Goal: Find specific fact: Find specific fact

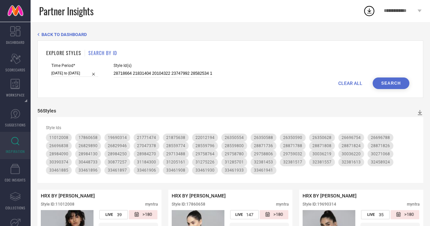
click at [389, 86] on button "Search" at bounding box center [390, 83] width 37 height 12
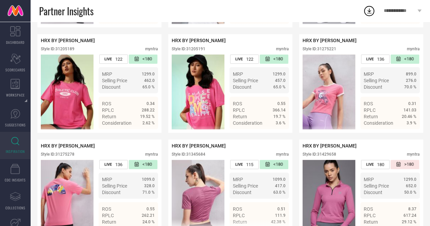
scroll to position [665, 0]
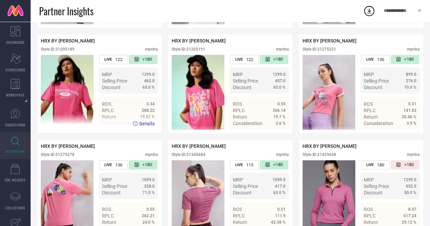
click at [67, 52] on div "Style ID: 31205189" at bounding box center [58, 49] width 34 height 5
copy div "31205189"
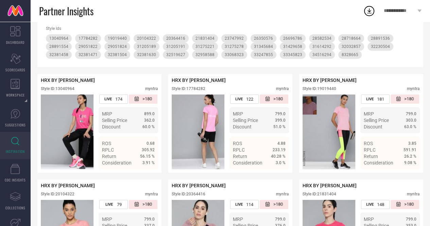
scroll to position [0, 0]
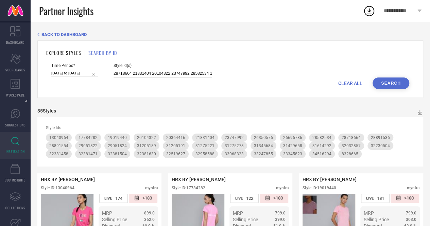
click at [156, 77] on input "28718664 21831404 20104322 23747992 28582534 19019440 32230504 26696786 1778428…" at bounding box center [162, 74] width 99 height 8
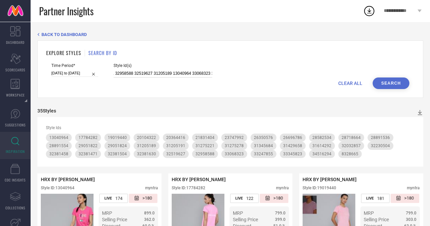
click at [163, 76] on input "28718664 21831404 20104322 23747992 28582534 19019440 32230504 26696786 1778428…" at bounding box center [162, 74] width 99 height 8
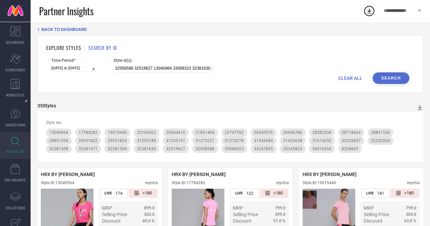
scroll to position [0, 0]
click at [67, 182] on div "Style ID: 13040964" at bounding box center [58, 182] width 34 height 5
copy div "13040964"
click at [157, 72] on input "28718664 21831404 20104322 23747992 28582534 19019440 32230504 26696786 1778428…" at bounding box center [162, 69] width 99 height 8
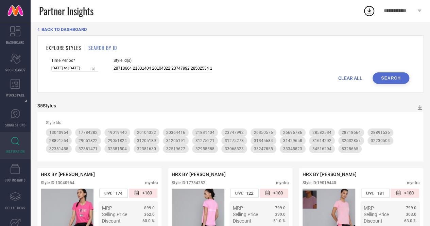
click at [157, 72] on input "28718664 21831404 20104322 23747992 28582534 19019440 32230504 26696786 1778428…" at bounding box center [162, 69] width 99 height 8
click at [160, 67] on input "28718664 21831404 20104322 23747992 28582534 19019440 32230504 26696786 1778428…" at bounding box center [162, 69] width 99 height 8
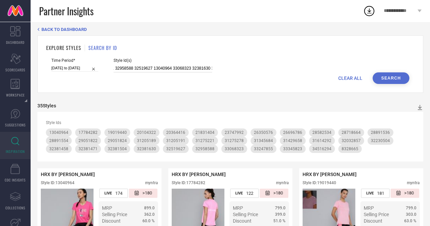
click at [160, 67] on input "28718664 21831404 20104322 23747992 28582534 19019440 32230504 26696786 1778428…" at bounding box center [162, 69] width 99 height 8
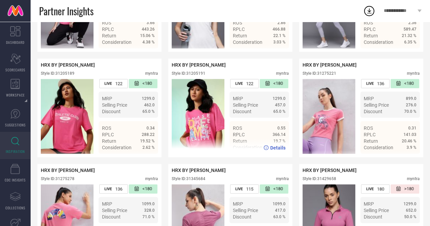
scroll to position [0, 0]
click at [199, 75] on div "Style ID: 31205191" at bounding box center [189, 73] width 34 height 5
copy div "31205191"
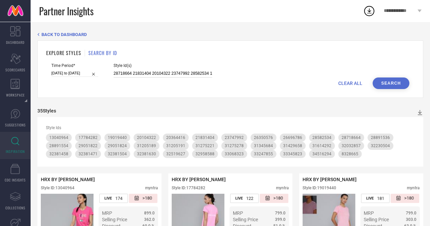
click at [174, 74] on input "28718664 21831404 20104322 23747992 28582534 19019440 32230504 26696786 1778428…" at bounding box center [162, 74] width 99 height 8
drag, startPoint x: 174, startPoint y: 74, endPoint x: 272, endPoint y: 10, distance: 117.1
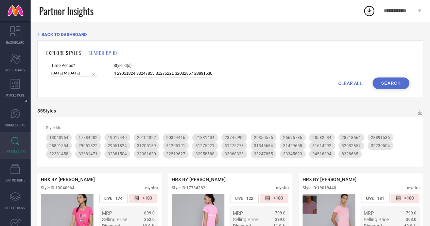
click at [164, 74] on input "28718664 21831404 20104322 23747992 28582534 19019440 32230504 26696786 1778428…" at bounding box center [162, 74] width 99 height 8
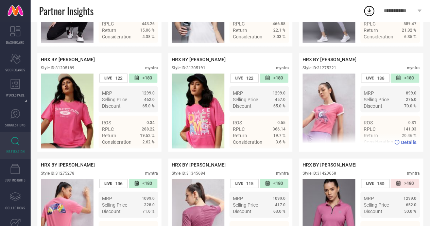
scroll to position [0, 0]
click at [326, 70] on div "Style ID: 31275221" at bounding box center [319, 68] width 34 height 5
copy div "31275221"
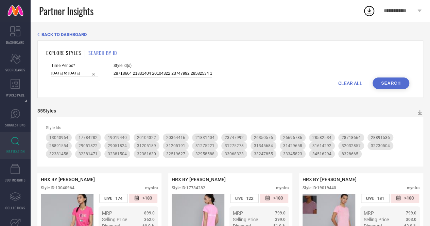
click at [186, 72] on input "28718664 21831404 20104322 23747992 28582534 19019440 32230504 26696786 1778428…" at bounding box center [162, 74] width 99 height 8
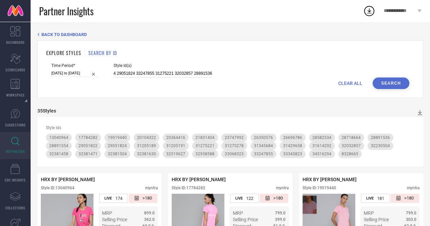
click at [167, 70] on input "28718664 21831404 20104322 23747992 28582534 19019440 32230504 26696786 1778428…" at bounding box center [162, 74] width 99 height 8
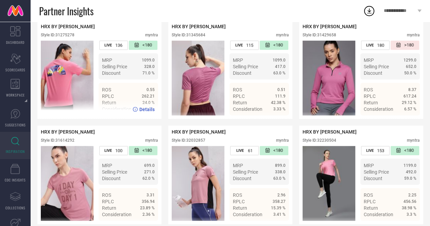
scroll to position [0, 0]
click at [73, 37] on div "Style ID: 31275278" at bounding box center [58, 35] width 34 height 5
copy div "31275278"
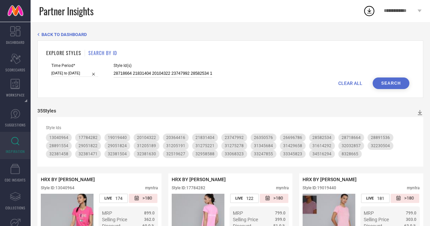
click at [165, 75] on input "28718664 21831404 20104322 23747992 28582534 19019440 32230504 26696786 1778428…" at bounding box center [162, 74] width 99 height 8
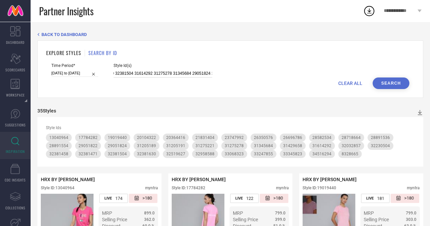
click at [162, 71] on input "28718664 21831404 20104322 23747992 28582534 19019440 32230504 26696786 1778428…" at bounding box center [162, 74] width 99 height 8
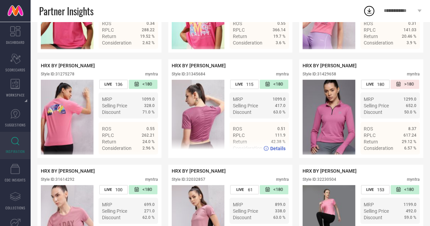
scroll to position [0, 0]
click at [201, 76] on div "Style ID: 31345684" at bounding box center [189, 74] width 34 height 5
copy div "31345684"
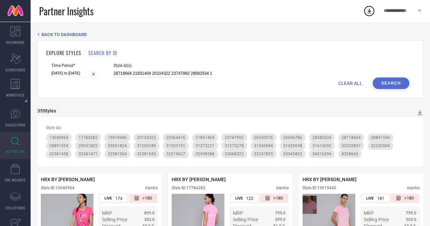
click at [173, 73] on input "28718664 21831404 20104322 23747992 28582534 19019440 32230504 26696786 1778428…" at bounding box center [162, 74] width 99 height 8
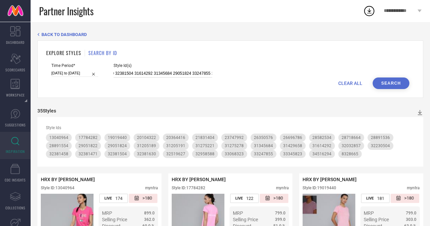
click at [163, 72] on input "28718664 21831404 20104322 23747992 28582534 19019440 32230504 26696786 1778428…" at bounding box center [162, 74] width 99 height 8
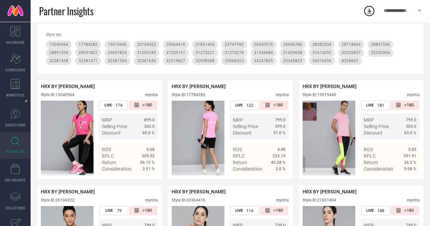
scroll to position [0, 0]
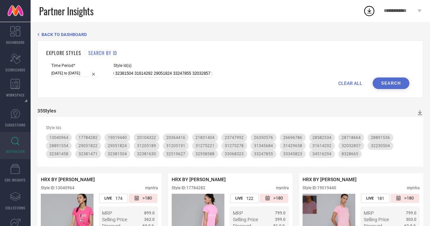
type input "28718664 21831404 20104322 23747992 28582534 19019440 32230504 26696786 1778428…"
click at [390, 80] on button "Search" at bounding box center [390, 83] width 37 height 12
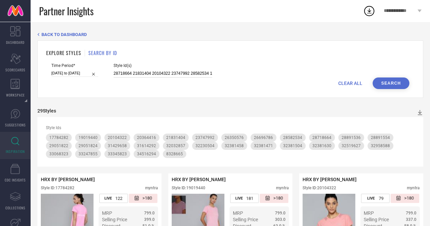
click at [163, 72] on input "28718664 21831404 20104322 23747992 28582534 19019440 32230504 26696786 1778428…" at bounding box center [162, 74] width 99 height 8
paste input "1771590 32792667 21771450 25860760 31185140 21771602 31744768 30093614 27047364…"
click at [389, 79] on button "Search" at bounding box center [390, 83] width 37 height 12
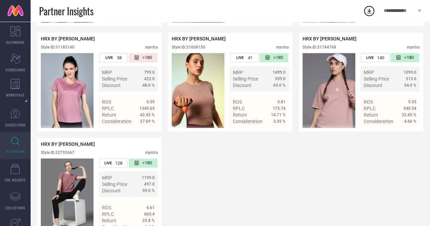
scroll to position [431, 0]
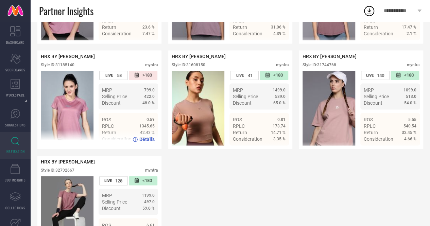
click at [60, 67] on div "Style ID: 31185140" at bounding box center [58, 65] width 34 height 5
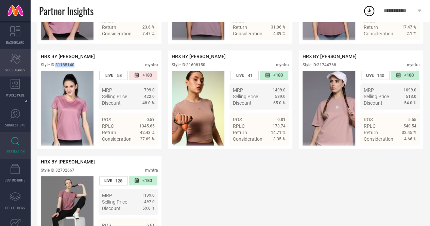
copy div "31185140"
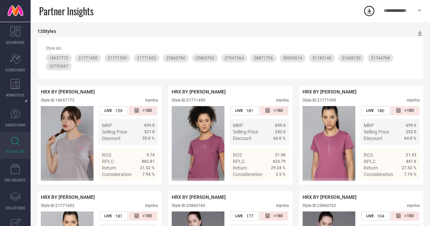
scroll to position [0, 0]
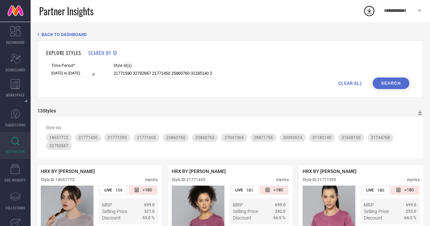
click at [152, 72] on input "21771590 32792667 21771450 25860760 31185140 21771602 31744768 30093614 2704736…" at bounding box center [162, 74] width 99 height 8
click at [198, 74] on input "21771590 32792667 21771450 25860760 31185140 21771602 31744768 30093614 2704736…" at bounding box center [162, 74] width 99 height 8
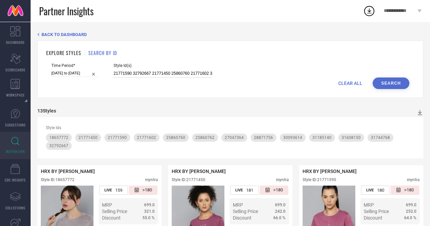
type input "21771590 32792667 21771450 25860760 21771602 31744768 30093614 27047364 1865777…"
click at [394, 82] on button "Search" at bounding box center [390, 83] width 37 height 12
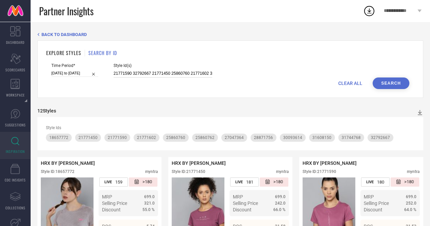
click at [173, 75] on input "21771590 32792667 21771450 25860760 21771602 31744768 30093614 27047364 1865777…" at bounding box center [162, 74] width 99 height 8
paste input "20364428 32792795 20364414 32032870 32791943 32381524 30174455"
click at [394, 87] on button "Search" at bounding box center [390, 83] width 37 height 12
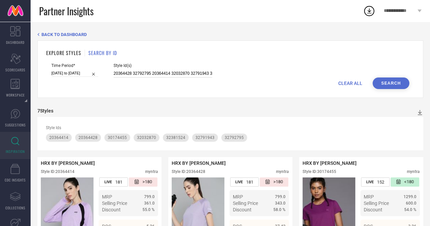
click at [148, 73] on input "20364428 32792795 20364414 32032870 32791943 32381524 30174455" at bounding box center [162, 74] width 99 height 8
paste input "9758790 27047380 27047398 11012070 26829946 26829954 18298922 26829962 19690330…"
click at [394, 83] on button "Search" at bounding box center [390, 83] width 37 height 12
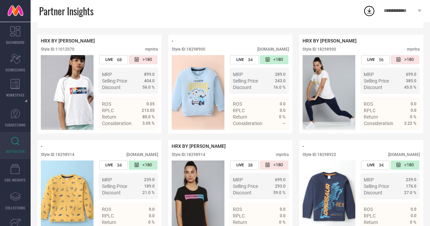
scroll to position [188, 0]
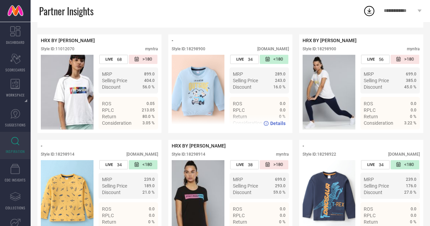
click at [190, 51] on div "Style ID: 18298900" at bounding box center [189, 49] width 34 height 5
copy div "18298900"
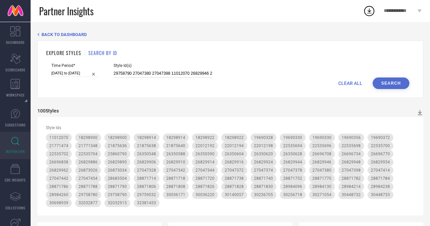
click at [143, 76] on input "29758790 27047380 27047398 11012070 26829946 26829954 18298922 26829962 1969033…" at bounding box center [162, 74] width 99 height 8
drag, startPoint x: 143, startPoint y: 76, endPoint x: 267, endPoint y: 3, distance: 144.4
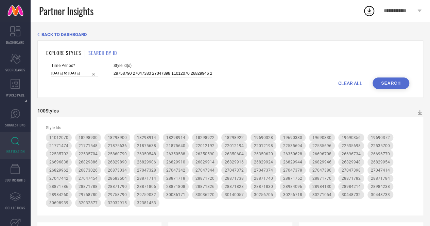
scroll to position [0, 1290]
click at [165, 73] on input "29758790 27047380 27047398 11012070 26829946 26829954 18298922 26829962 1969033…" at bounding box center [162, 74] width 99 height 8
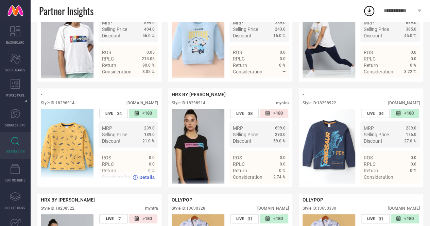
scroll to position [0, 0]
click at [69, 105] on div "Style ID: 18298914" at bounding box center [58, 103] width 34 height 5
copy div "18298914"
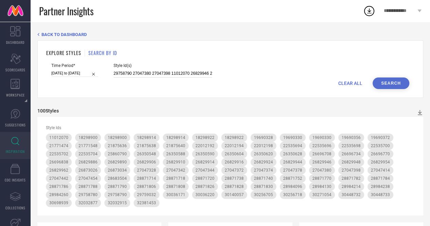
click at [138, 75] on input "29758790 27047380 27047398 11012070 26829946 26829954 18298922 26829962 1969033…" at bounding box center [162, 74] width 99 height 8
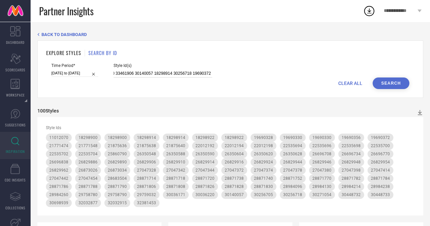
click at [158, 76] on input "29758790 27047380 27047398 11012070 26829946 26829954 18298922 26829962 1969033…" at bounding box center [162, 74] width 99 height 8
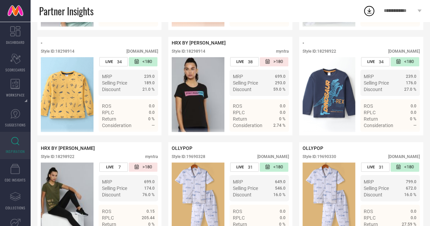
scroll to position [292, 0]
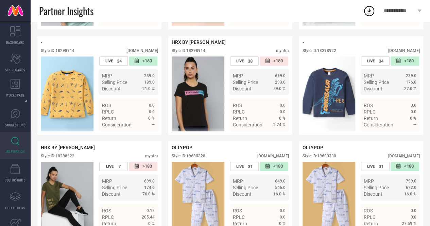
type input "29758790 27047380 27047398 11012070 26829946 26829954 18298922 26829962 1969033…"
